Goal: Task Accomplishment & Management: Use online tool/utility

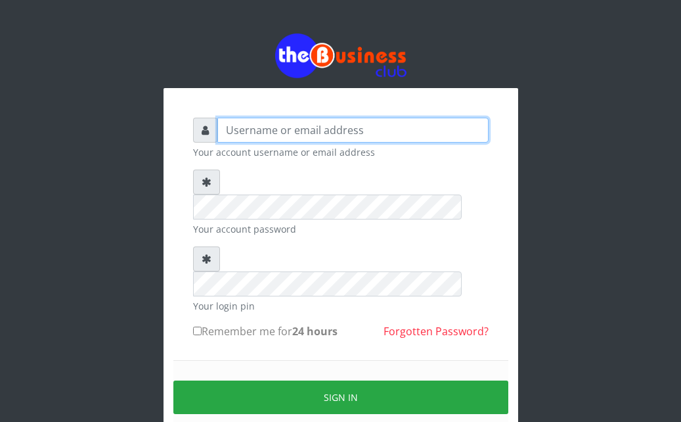
type input "Ahmed2222"
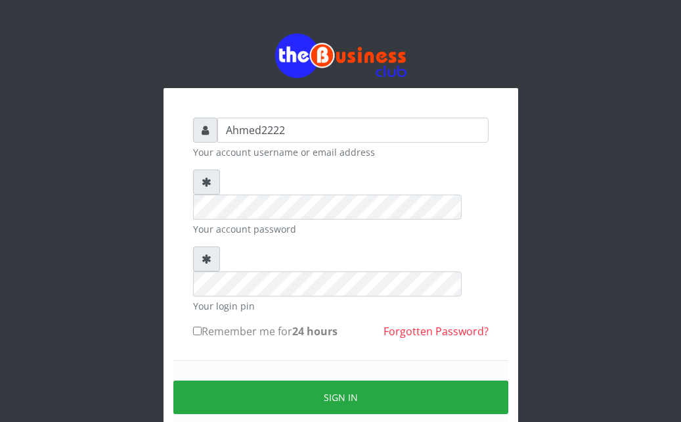
click at [195, 323] on label "Remember me for 24 hours" at bounding box center [265, 331] width 145 height 16
click at [195, 327] on input "Remember me for 24 hours" at bounding box center [197, 331] width 9 height 9
checkbox input "true"
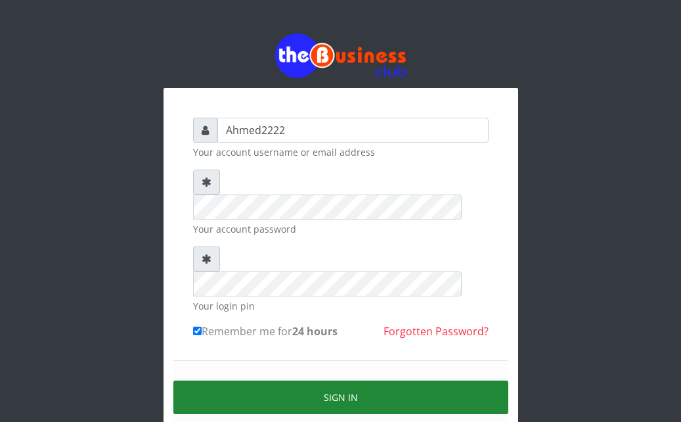
click at [253, 380] on button "Sign in" at bounding box center [340, 397] width 335 height 34
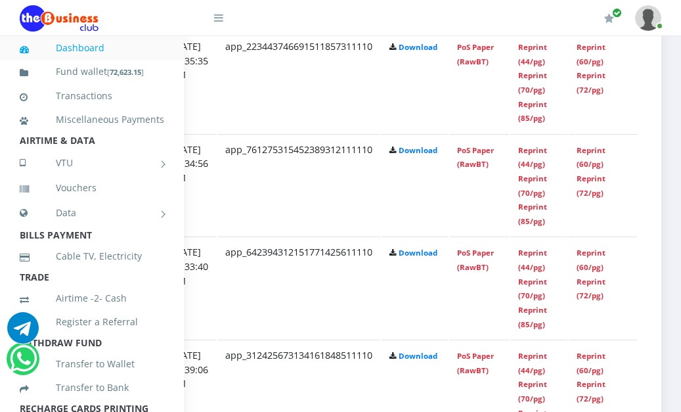
scroll to position [903, 280]
click at [547, 258] on link "Reprint (44/pg)" at bounding box center [532, 260] width 29 height 24
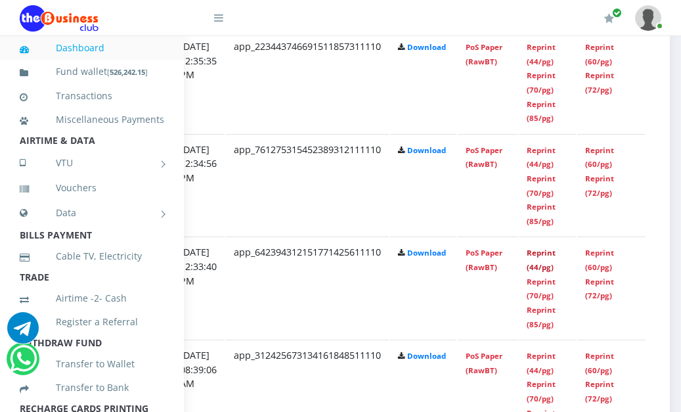
scroll to position [903, 296]
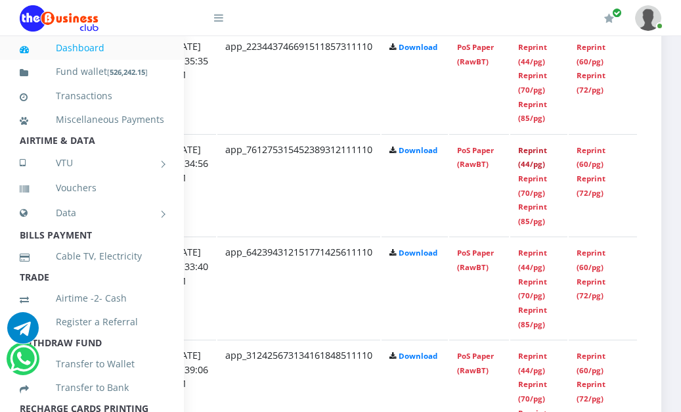
click at [530, 155] on link "Reprint (44/pg)" at bounding box center [532, 157] width 29 height 24
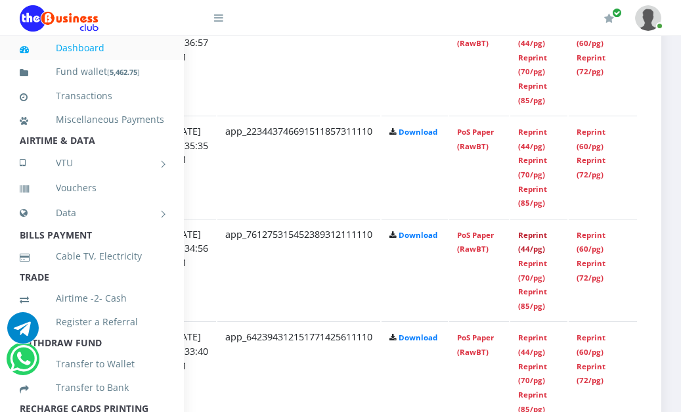
scroll to position [818, 296]
click at [538, 132] on link "Reprint (44/pg)" at bounding box center [532, 139] width 29 height 24
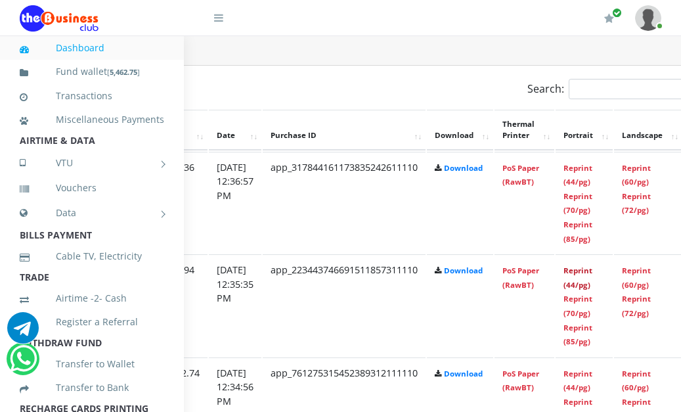
scroll to position [679, 241]
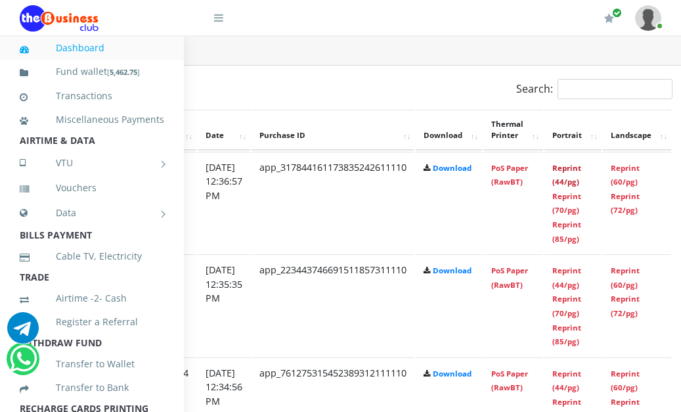
click at [582, 172] on link "Reprint (44/pg)" at bounding box center [567, 175] width 29 height 24
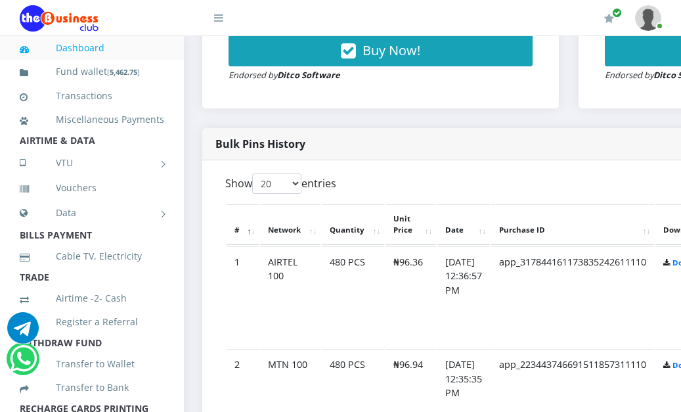
scroll to position [585, 0]
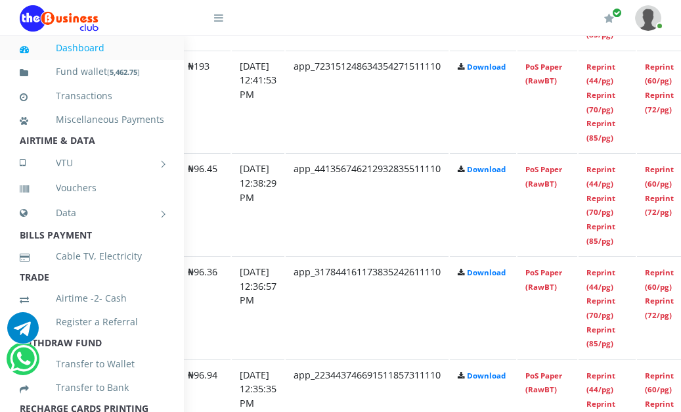
scroll to position [986, 208]
click at [615, 175] on link "Reprint (44/pg)" at bounding box center [600, 176] width 29 height 24
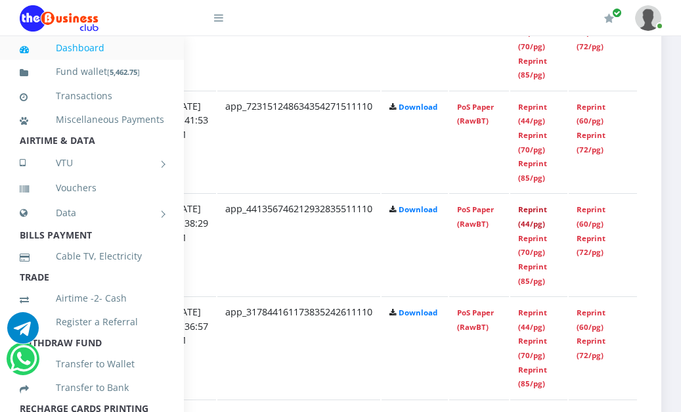
scroll to position [946, 280]
click at [542, 121] on link "Reprint (44/pg)" at bounding box center [532, 114] width 29 height 24
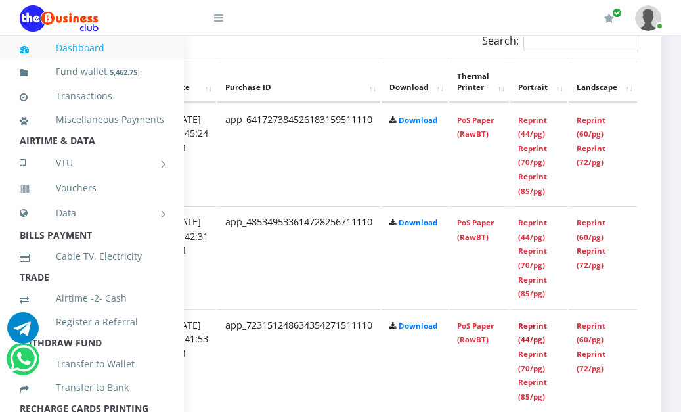
scroll to position [727, 295]
click at [540, 237] on link "Reprint (44/pg)" at bounding box center [532, 230] width 29 height 24
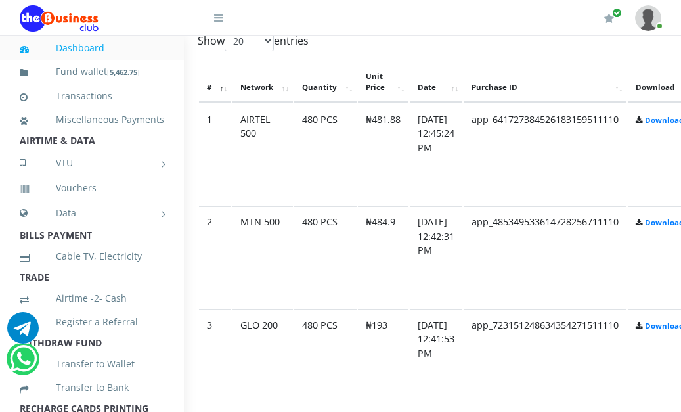
scroll to position [727, 27]
click at [572, 275] on td "app_485349533614728256711110" at bounding box center [547, 257] width 163 height 102
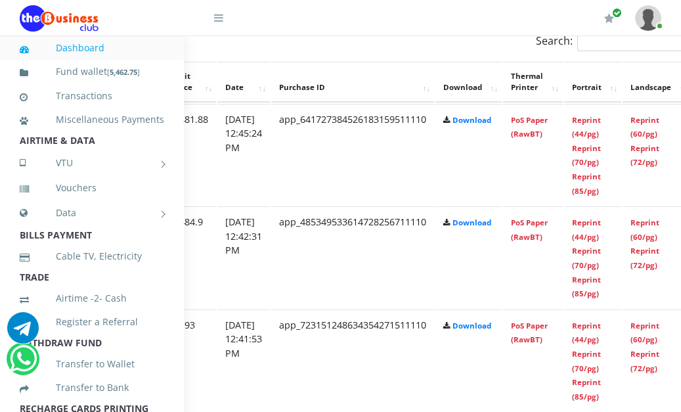
scroll to position [727, 233]
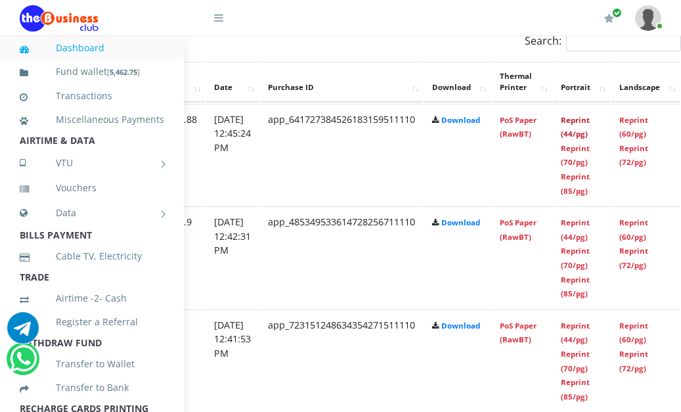
click at [590, 134] on link "Reprint (44/pg)" at bounding box center [575, 127] width 29 height 24
